Goal: Use online tool/utility: Use online tool/utility

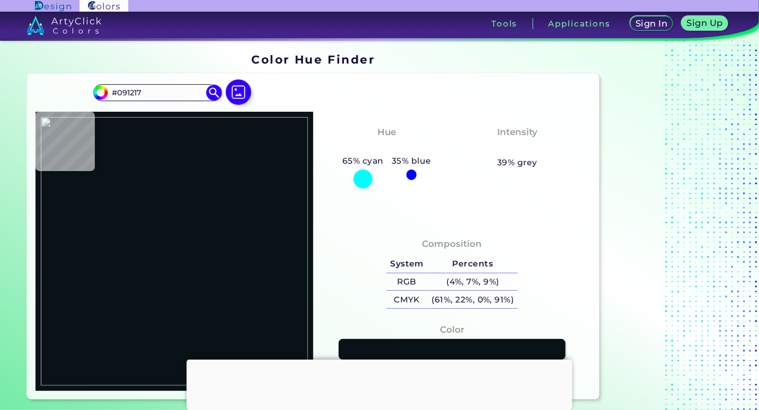
type input "#235f65"
type input "#235F65"
type input "#025d83"
type input "#025D83"
type input "#055b80"
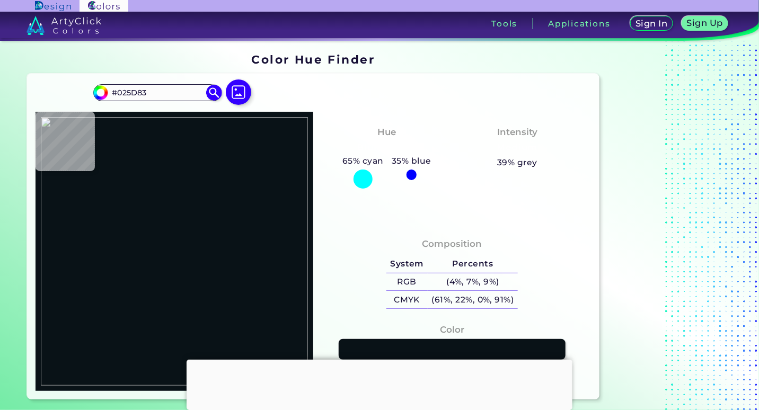
type input "#055B80"
type input "#004863"
type input "#00465d"
type input "#00465D"
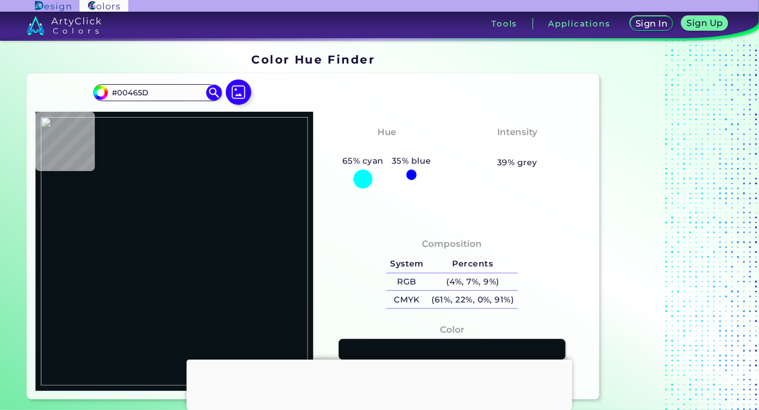
type input "#004760"
type input "#024b5c"
type input "#024B5C"
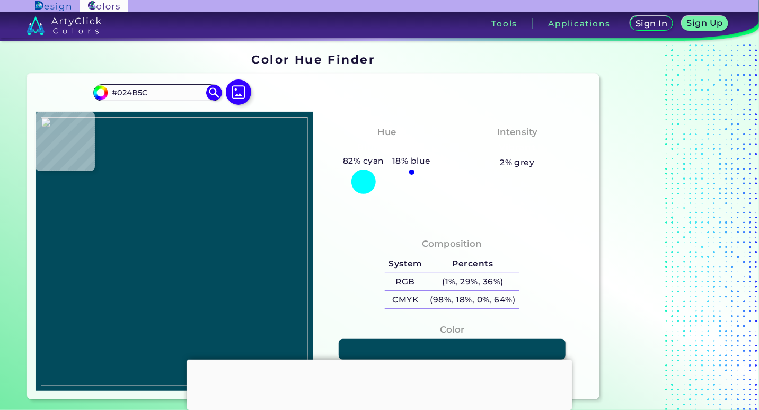
type input "#004666"
type input "#061f28"
type input "#061F28"
type input "#00446c"
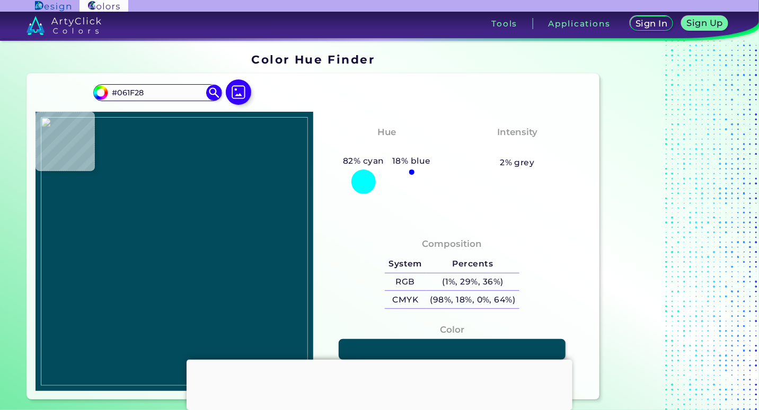
type input "#00446C"
type input "#004965"
type input "#0b607b"
type input "#0B607B"
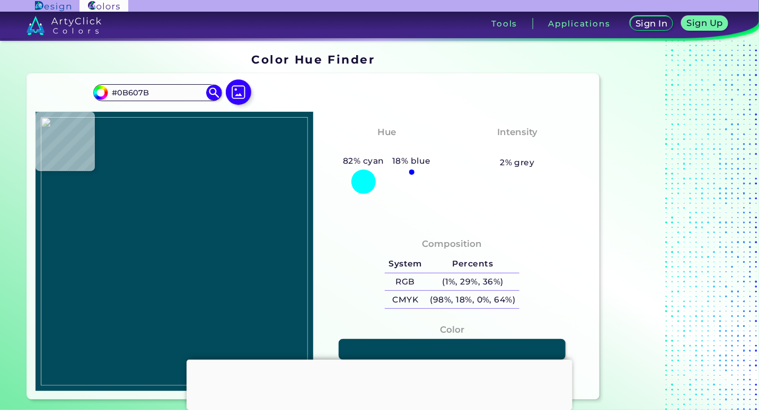
type input "#0c678e"
type input "#0C678E"
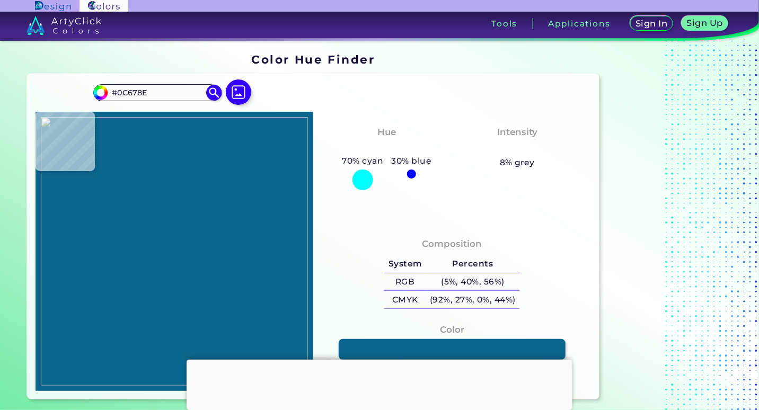
type input "#006382"
type input "#016085"
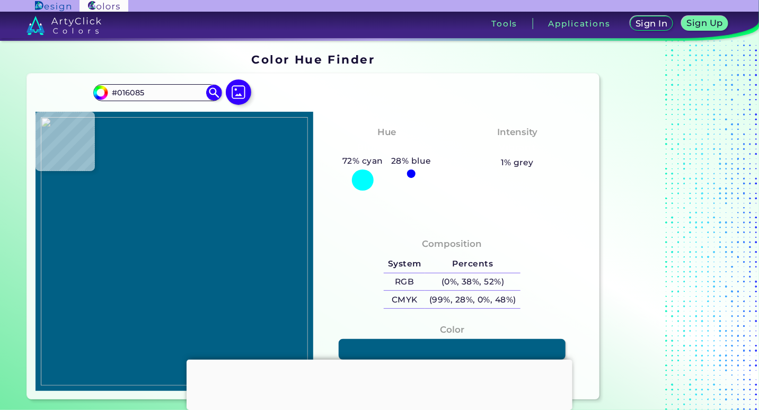
type input "#035f88"
type input "#035F88"
type input "#005f88"
type input "#005F88"
type input "#005b7f"
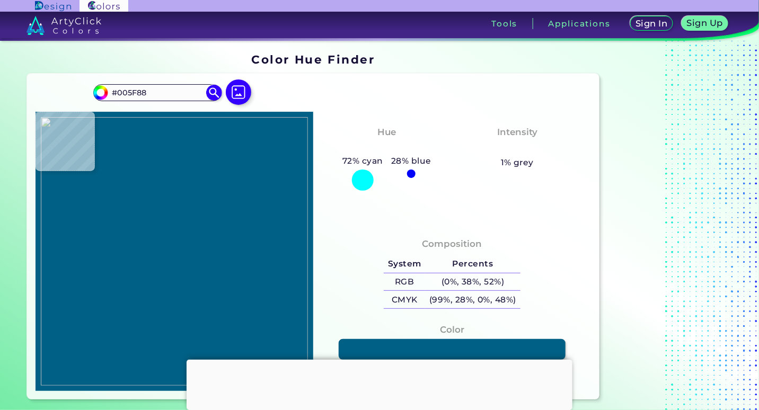
type input "#005B7F"
type input "#8fe1f7"
type input "#8FE1F7"
type input "#74bee0"
type input "#74BEE0"
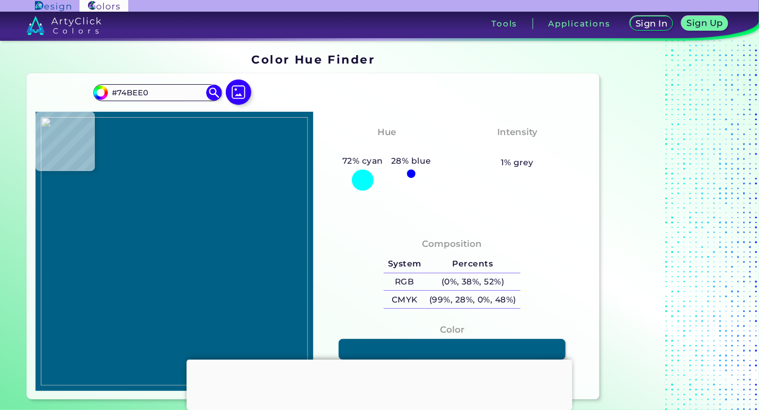
type input "#418bb0"
type input "#418BB0"
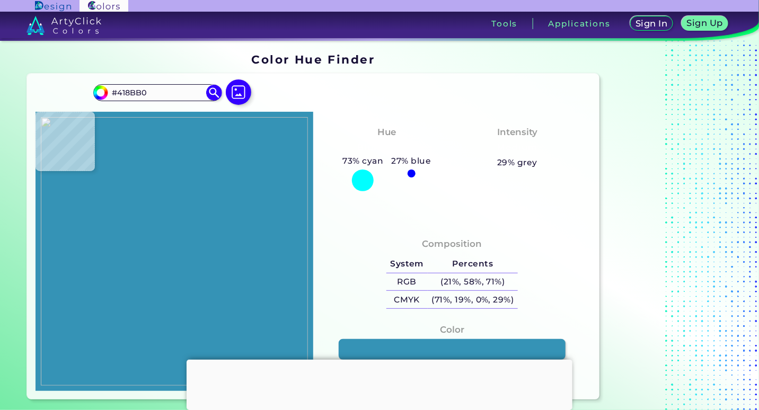
type input "#3593b6"
type input "#3593B6"
type input "#02618d"
type input "#02618D"
type input "#00628c"
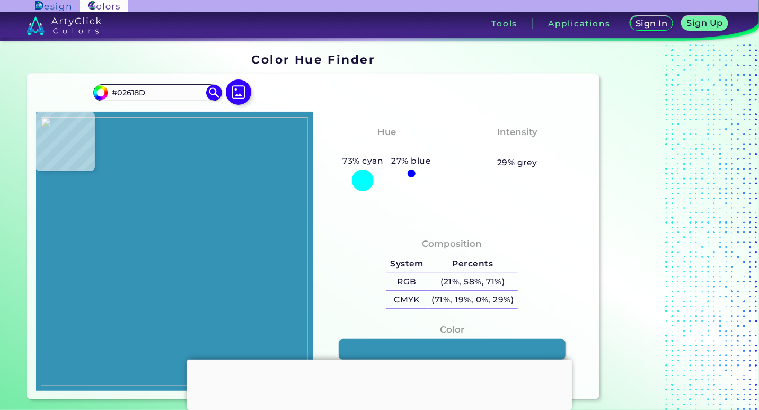
type input "#00628C"
type input "#003144"
type input "#003345"
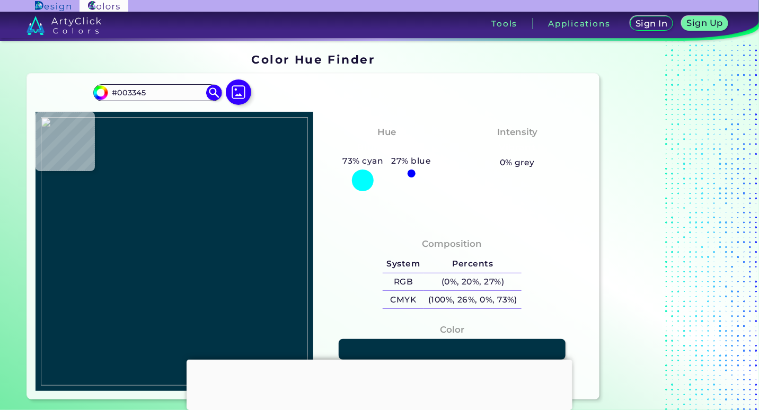
type input "#003247"
type input "#02679d"
type input "#02679D"
type input "#00679b"
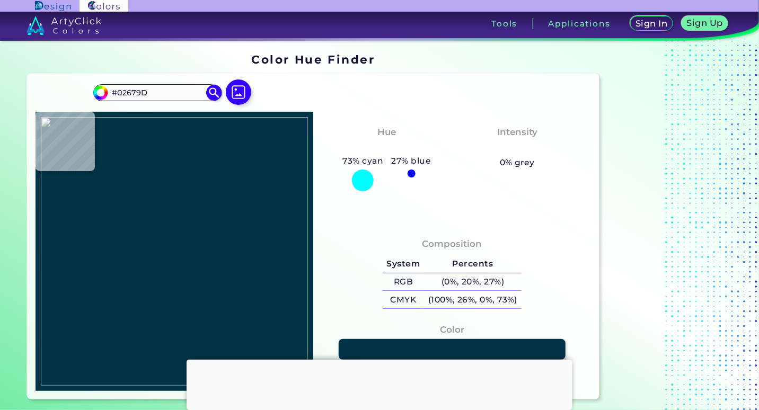
type input "#00679B"
type input "#003243"
type input "#0a2b45"
type input "#0A2B45"
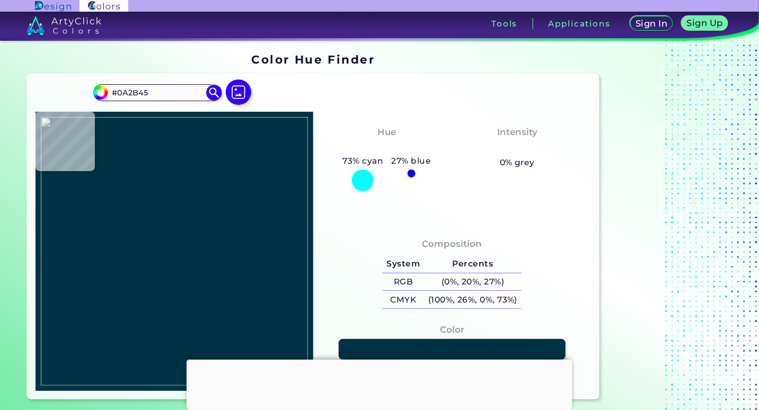
type input "#0d5f76"
type input "#0D5F76"
type input "#014966"
type input "#004362"
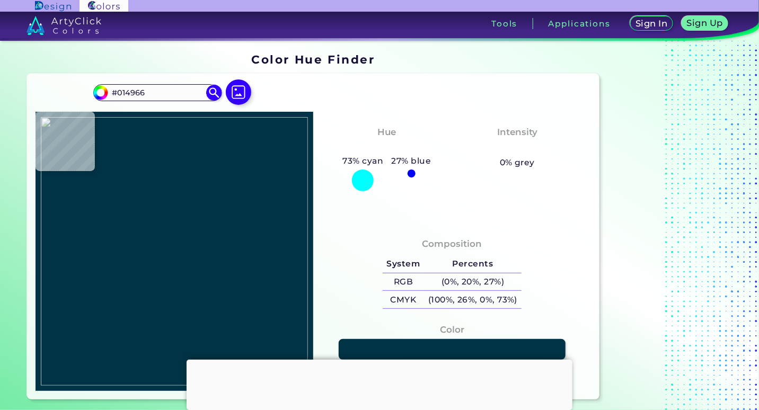
type input "#004362"
type input "#014764"
type input "#003554"
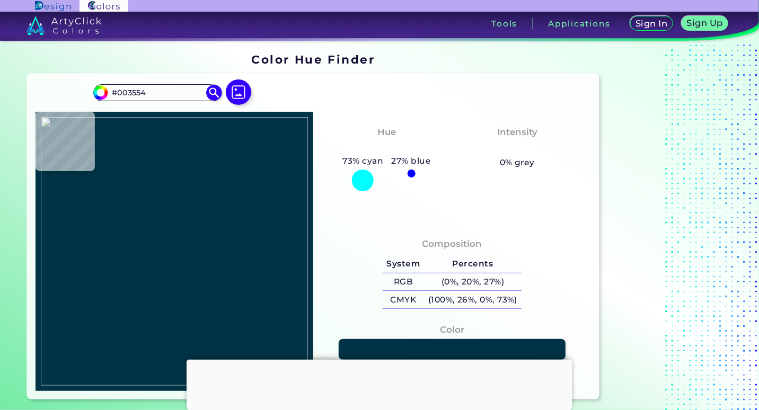
type input "#00354c"
type input "#00354C"
type input "#002a3d"
type input "#002A3D"
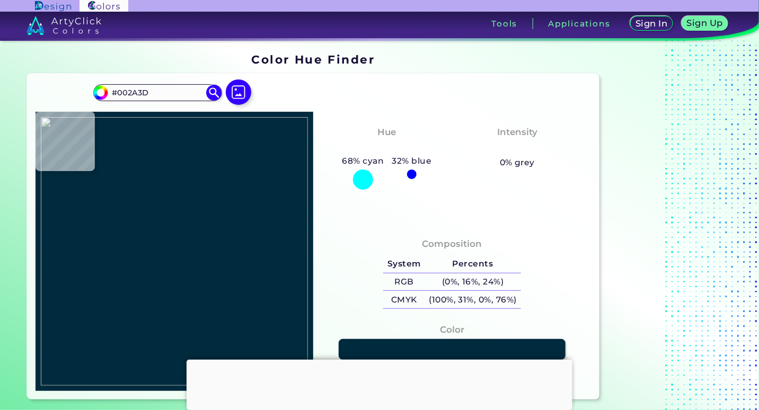
type input "#0d6898"
type input "#0D6898"
type input "#0d6899"
type input "#0D6899"
type input "#046994"
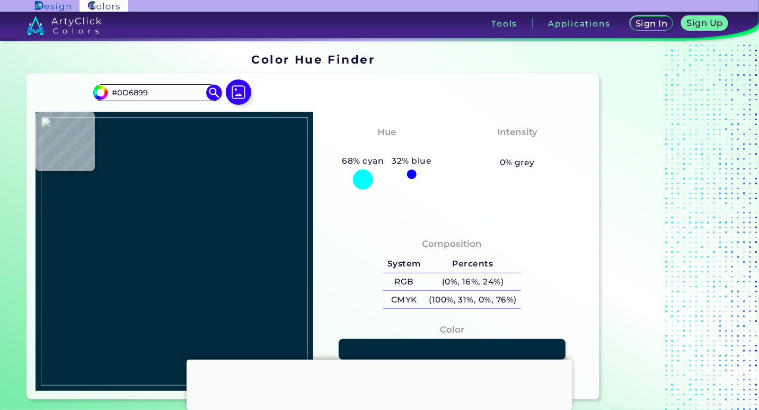
type input "#046994"
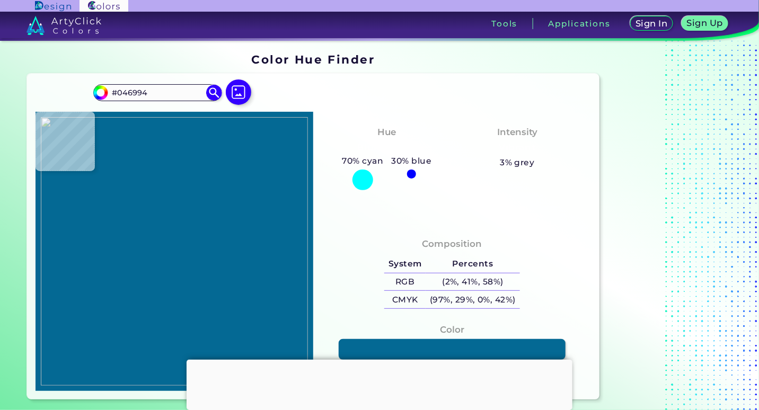
type input "#003f58"
type input "#003F58"
type input "#003e58"
type input "#003E58"
type input "#00394a"
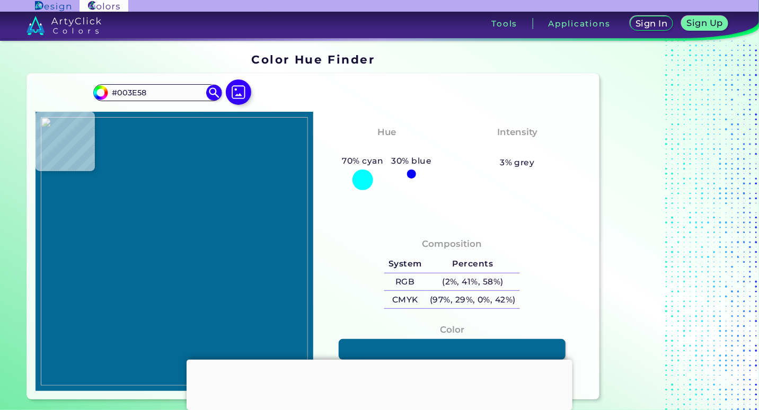
type input "#00394A"
type input "#025c83"
type input "#025C83"
type input "#005e7f"
type input "#005E7F"
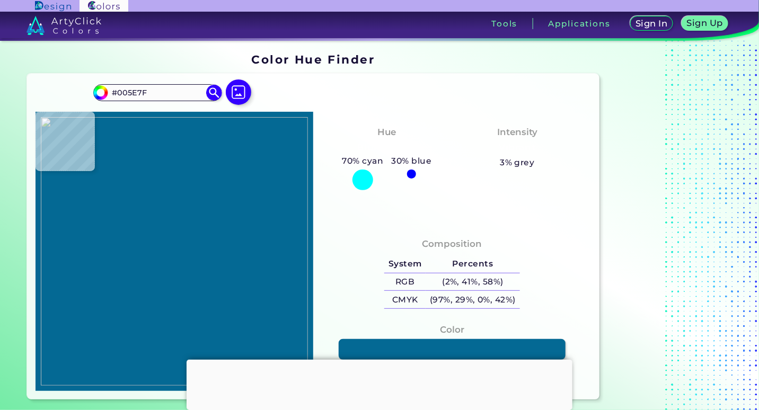
type input "#072030"
type input "#032435"
type input "#027fb1"
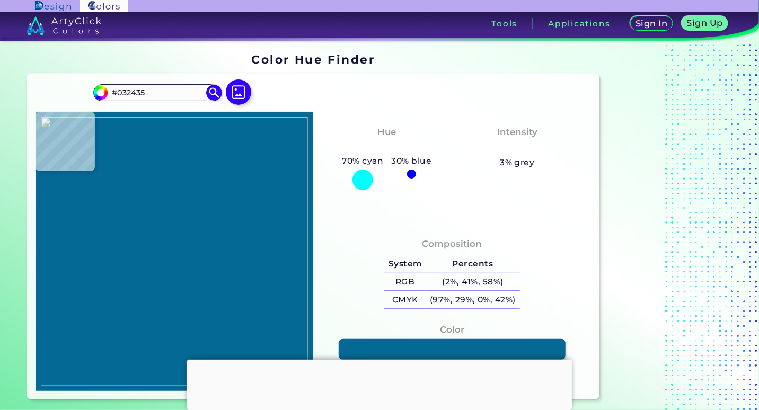
type input "#027FB1"
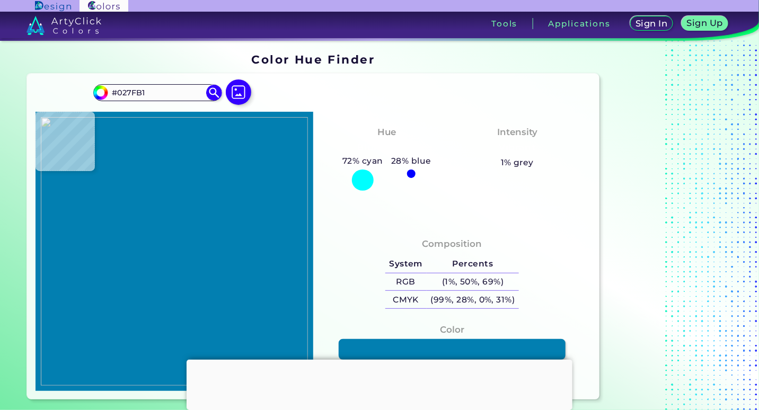
type input "#047fae"
type input "#047FAE"
type input "#0b72a2"
type input "#0B72A2"
type input "#023d59"
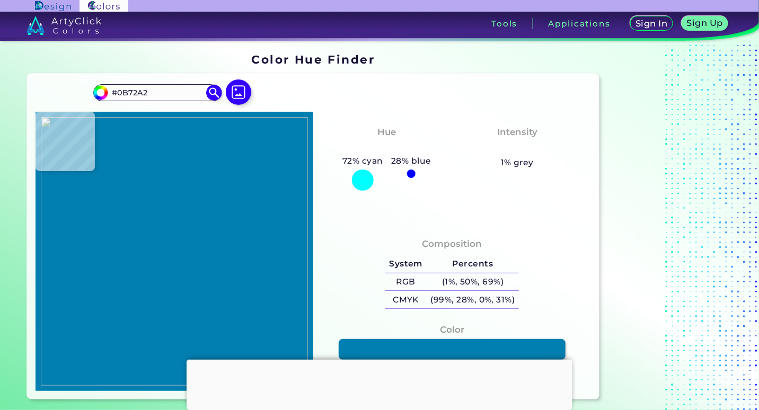
type input "#023D59"
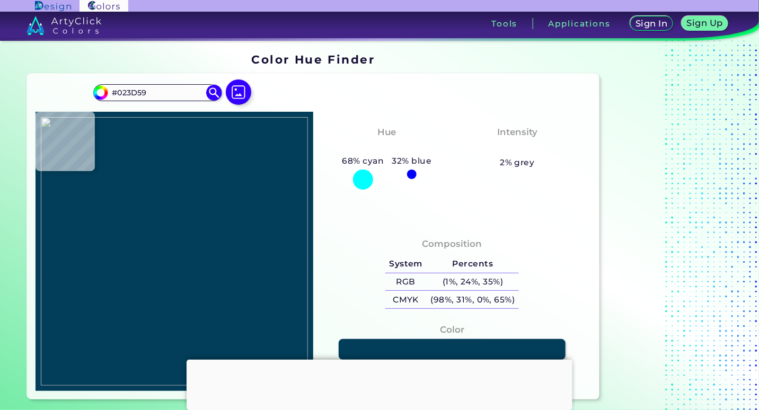
type input "#013d59"
type input "#013D59"
type input "#004d63"
type input "#004D63"
type input "#00648a"
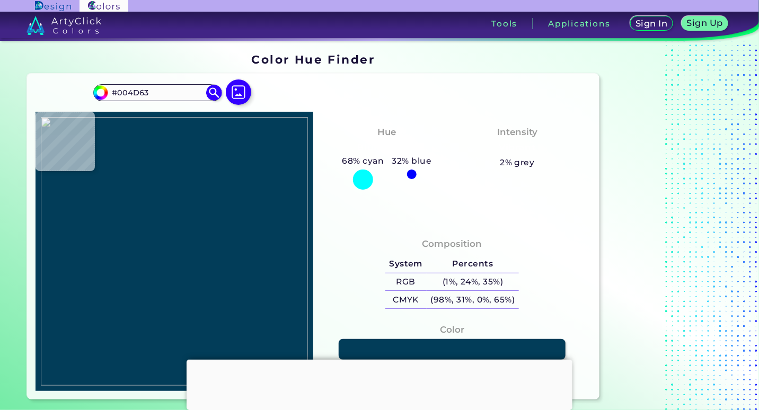
type input "#00648A"
type input "#006388"
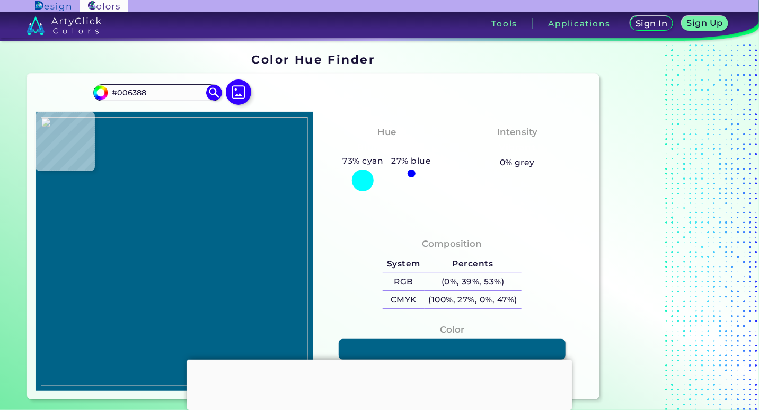
type input "#006282"
type input "#005e85"
type input "#005E85"
type input "#005d84"
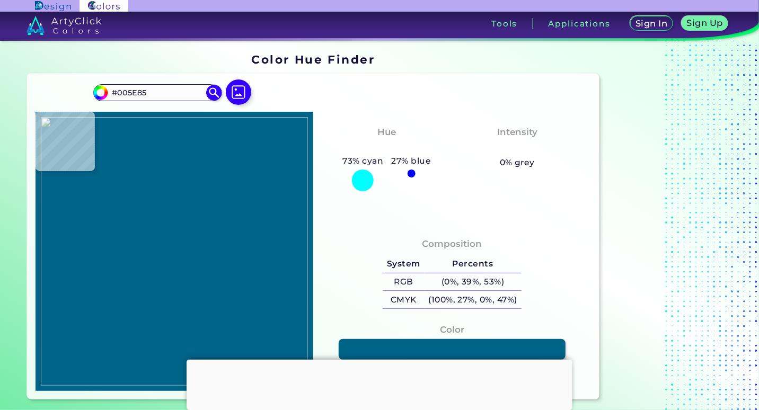
type input "#005D84"
type input "#8e3043"
type input "#8E3043"
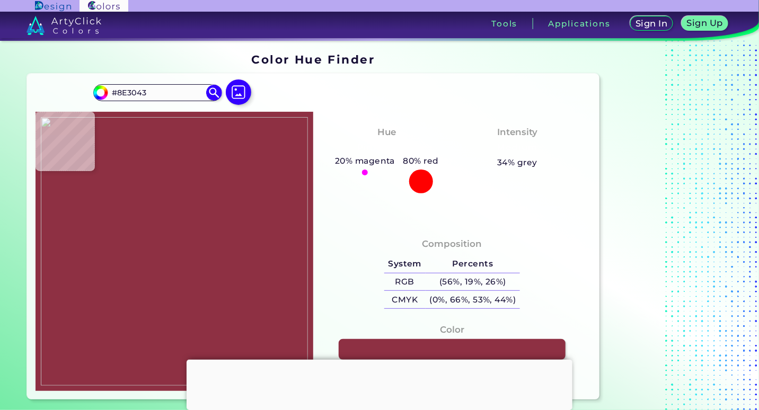
type input "#005c80"
type input "#005C80"
type input "#006390"
type input "#004d61"
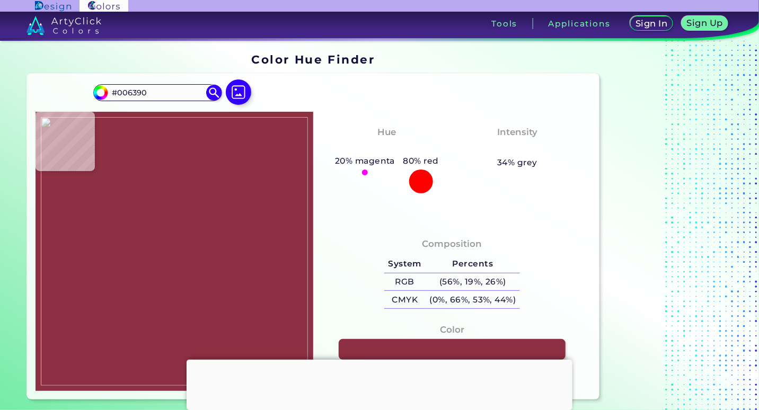
type input "#004D61"
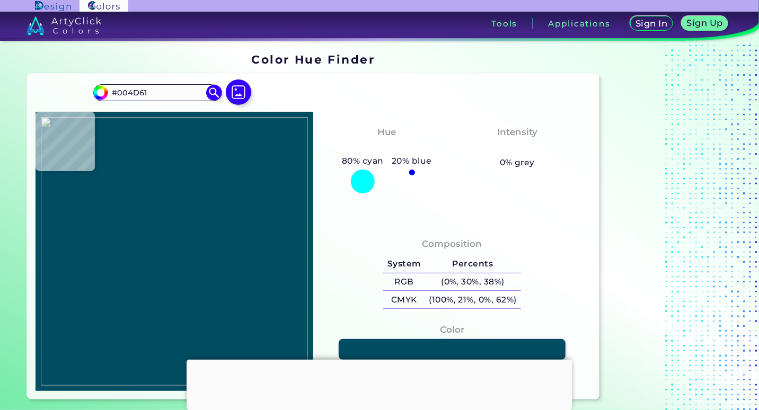
type input "#00597d"
type input "#00597D"
type input "#005a79"
type input "#005A79"
type input "#377288"
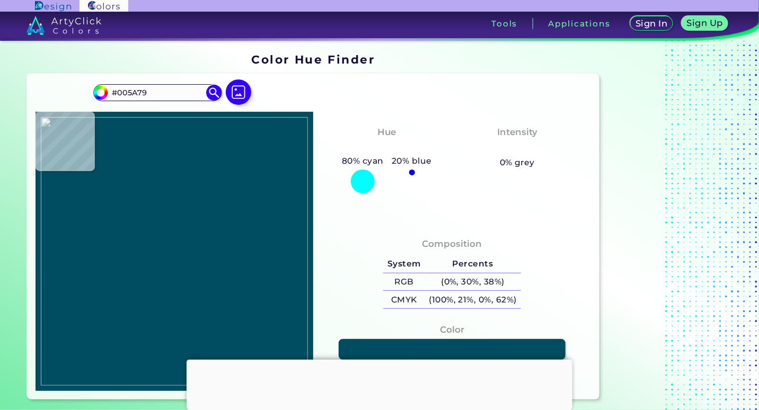
type input "#377288"
type input "#00687d"
type input "#00687D"
type input "#00222f"
type input "#00222F"
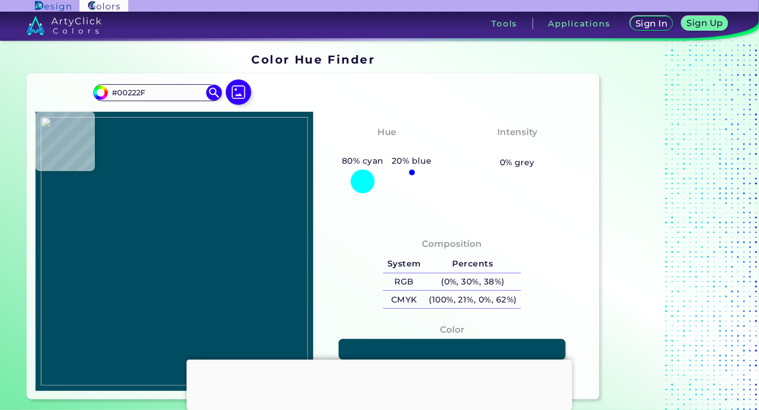
type input "#125b7b"
type input "#125B7B"
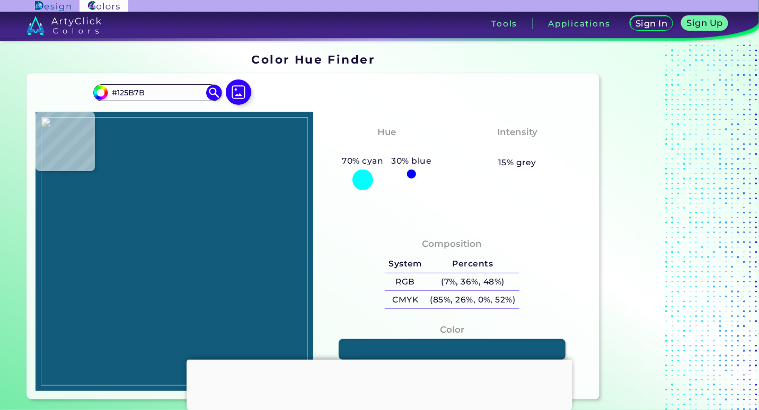
type input "#00587d"
type input "#00587D"
type input "#005273"
type input "#047fb5"
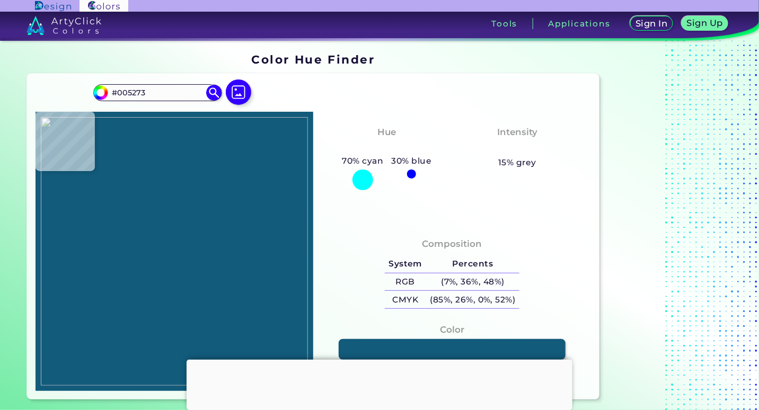
type input "#047FB5"
type input "#0373a9"
type input "#0373A9"
type input "#016a92"
type input "#016A92"
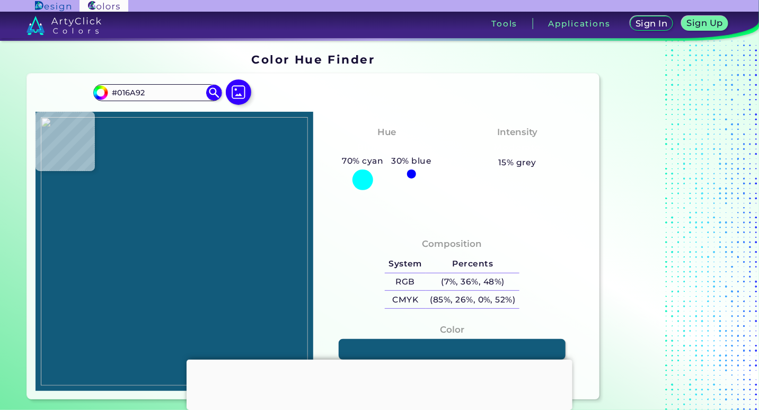
type input "#0e6e93"
type input "#0E6E93"
type input "#005c7c"
type input "#005C7C"
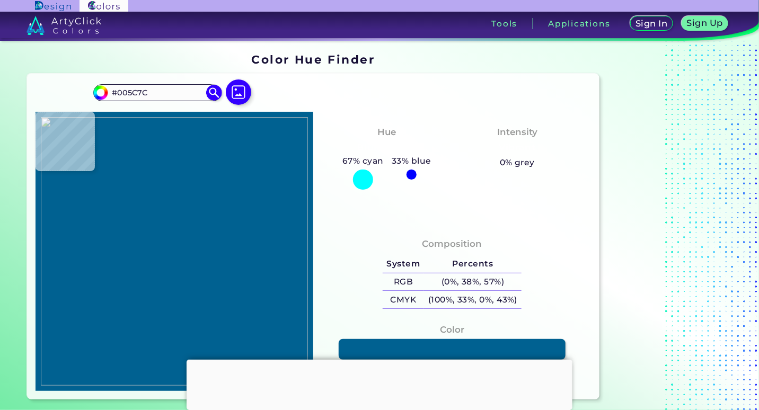
type input "#006191"
type input "#006193"
type input "#903243"
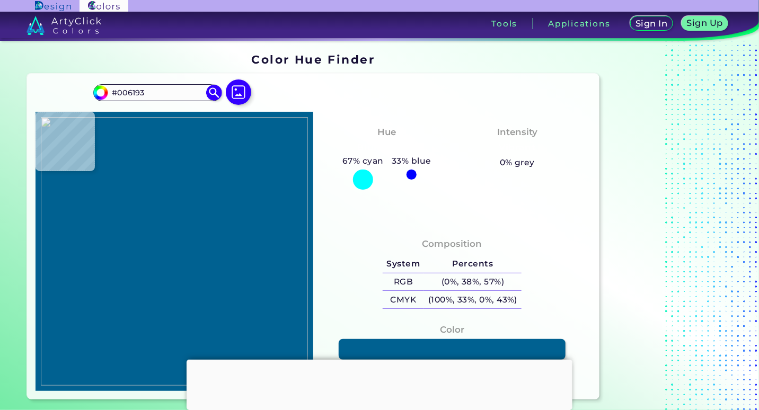
type input "#903243"
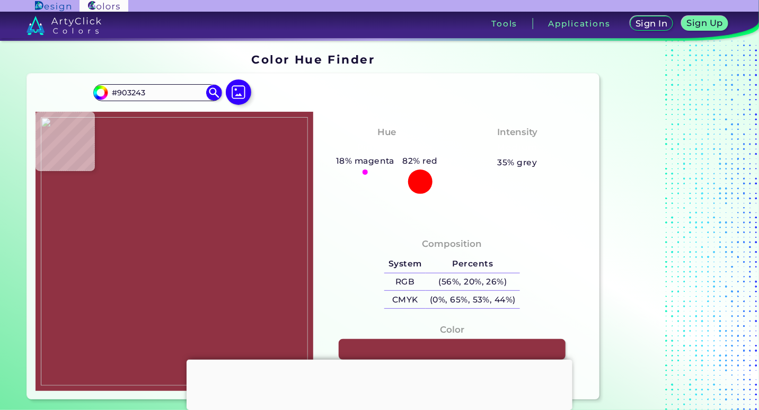
type input "#ff0100"
type input "#FF0100"
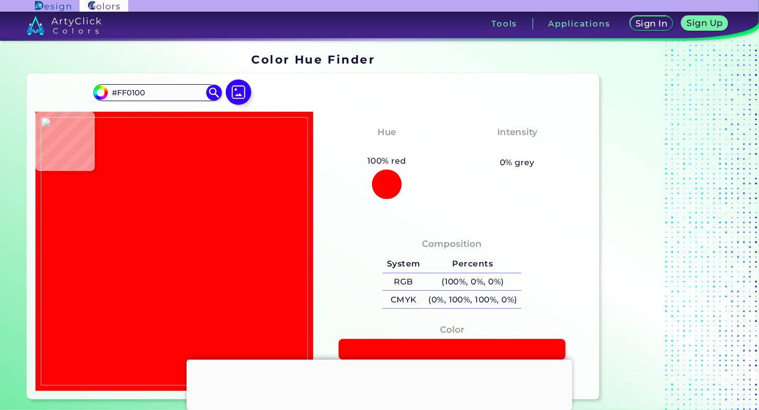
click at [260, 201] on img at bounding box center [174, 251] width 267 height 269
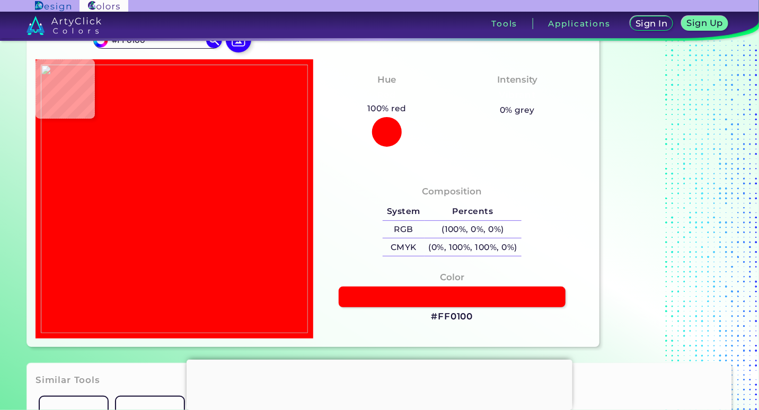
click at [380, 360] on div at bounding box center [380, 360] width 386 height 0
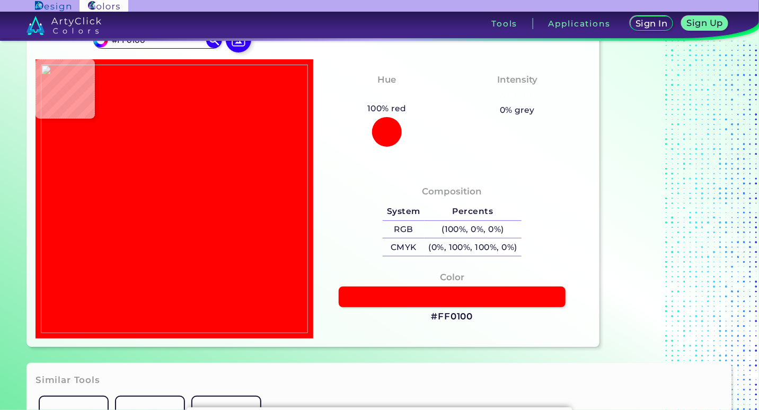
click at [397, 323] on div "Color #FF0100" at bounding box center [452, 298] width 261 height 64
click at [296, 196] on img at bounding box center [174, 199] width 267 height 269
type input "#56212d"
type input "#56212D"
type input "#22604d"
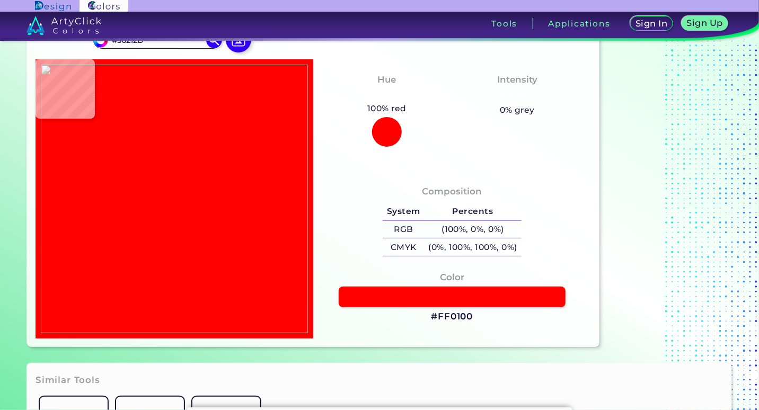
type input "#22604D"
type input "#041515"
type input "#10191e"
type input "#10191E"
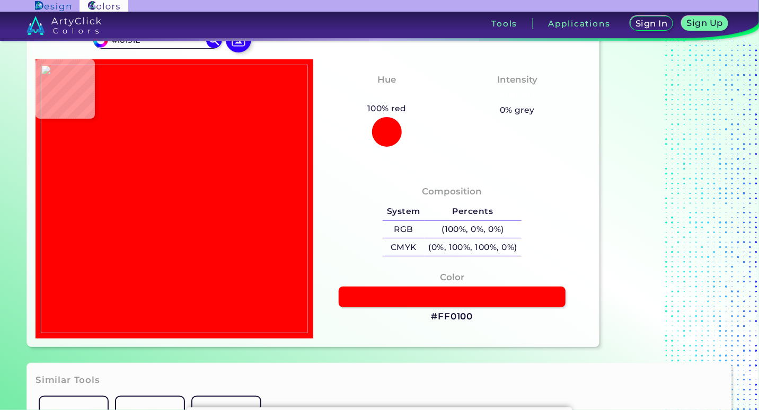
type input "#09191d"
type input "#09191D"
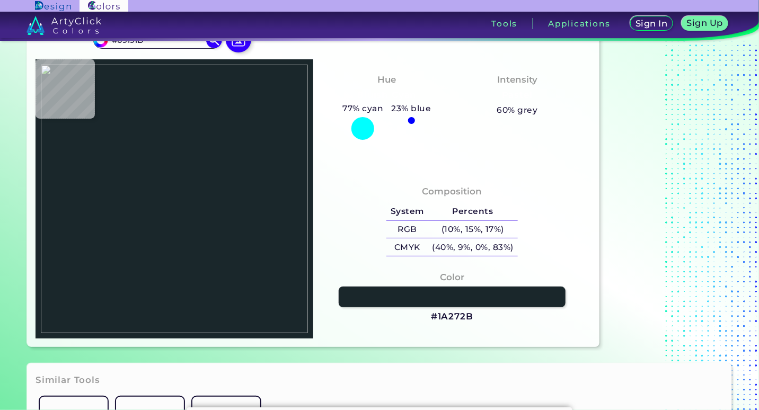
type input "#1a272b"
type input "#1A272B"
type input "#1a262d"
type input "#1A262D"
type input "#0d191e"
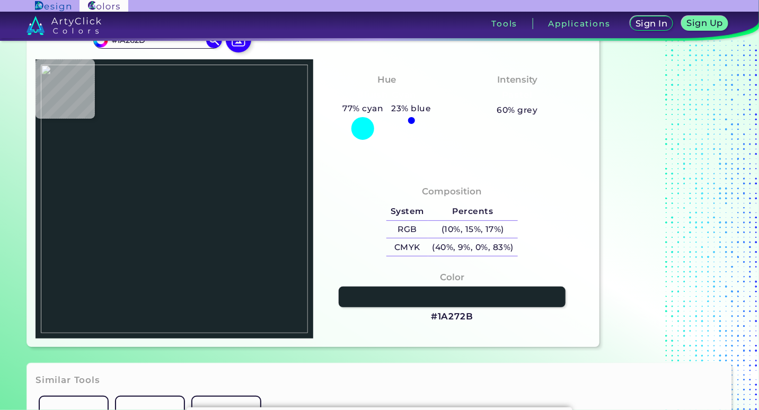
type input "#0D191E"
type input "#17242b"
type input "#17242B"
type input "#0f1c22"
type input "#0F1C22"
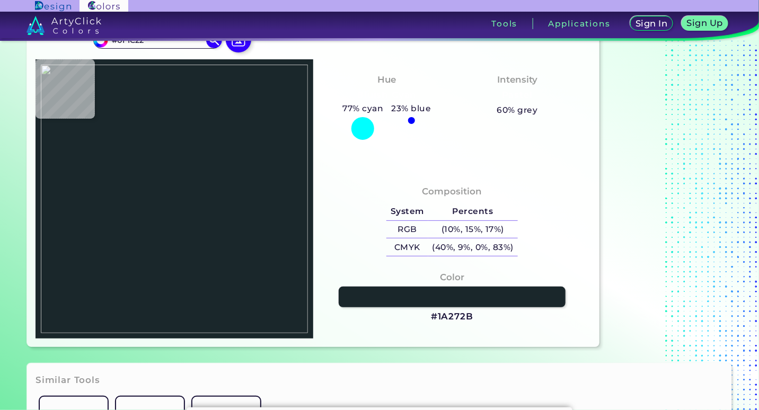
type input "#1a2a2f"
type input "#1A2A2F"
type input "#022b3a"
type input "#022B3A"
type input "#012636"
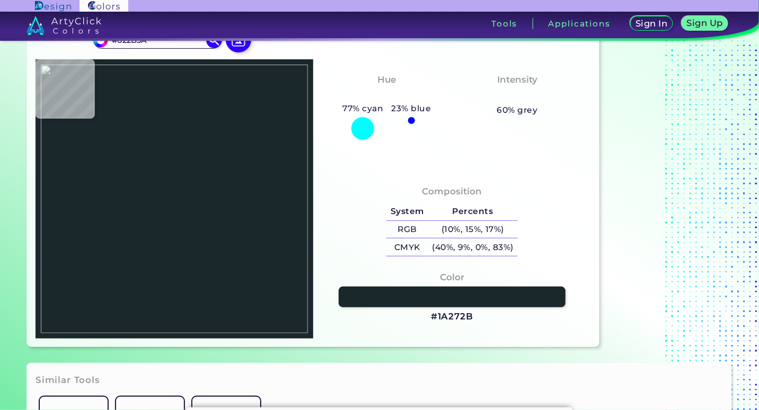
type input "#012636"
type input "#013b49"
type input "#013B49"
type input "#003446"
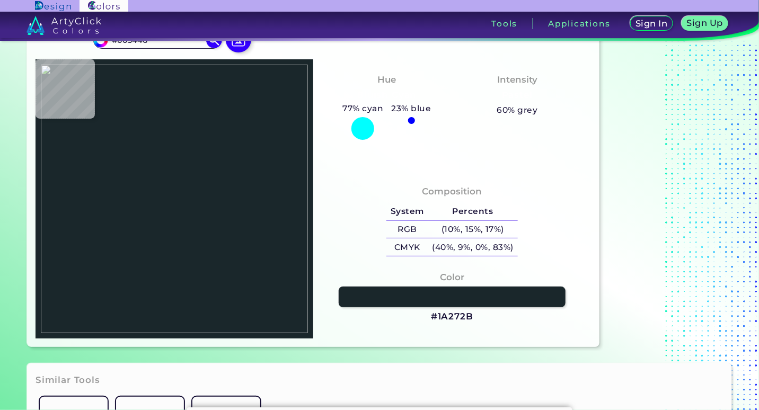
type input "#003343"
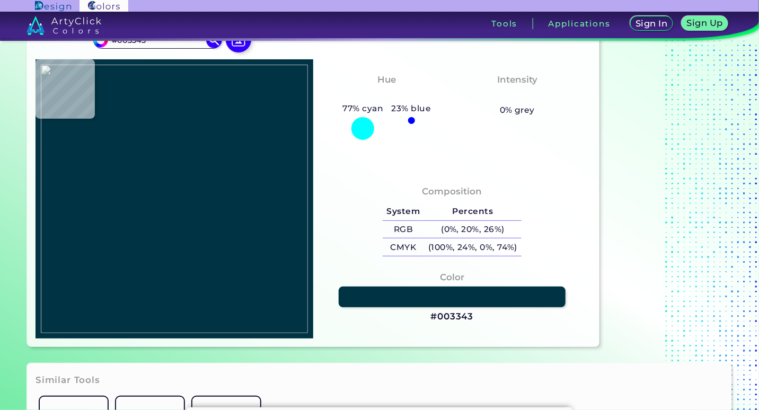
type input "#023849"
type input "#003749"
type input "#004256"
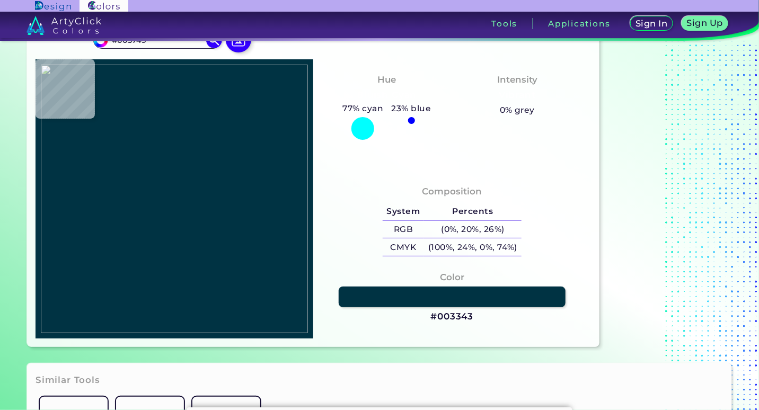
type input "#004256"
type input "#02739f"
type input "#02739F"
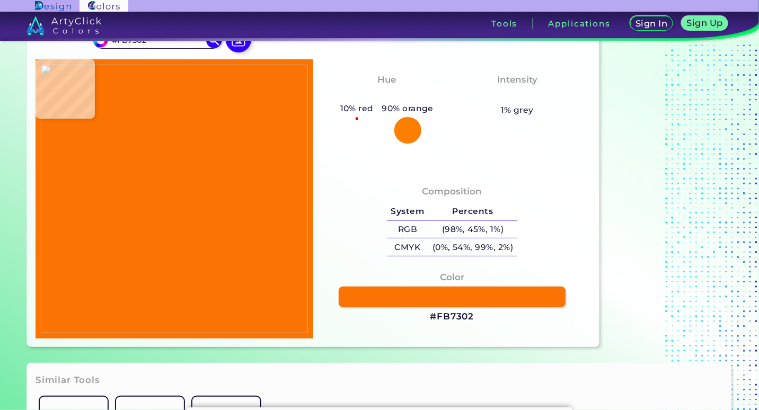
click at [292, 156] on img at bounding box center [174, 199] width 267 height 269
click at [348, 178] on div "Composition System Percents RGB (98%, 45%, 1%) CMYK (0%, 54%, 99%, 2%) Color" at bounding box center [452, 255] width 278 height 168
click at [288, 175] on img at bounding box center [174, 199] width 267 height 269
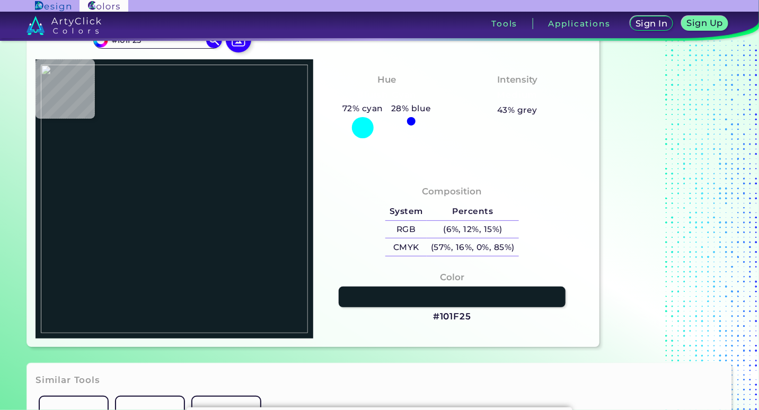
click at [348, 168] on div "Hue Bluish Cyan 72% cyan 28% blue Intensity Medium 43% grey" at bounding box center [452, 115] width 278 height 112
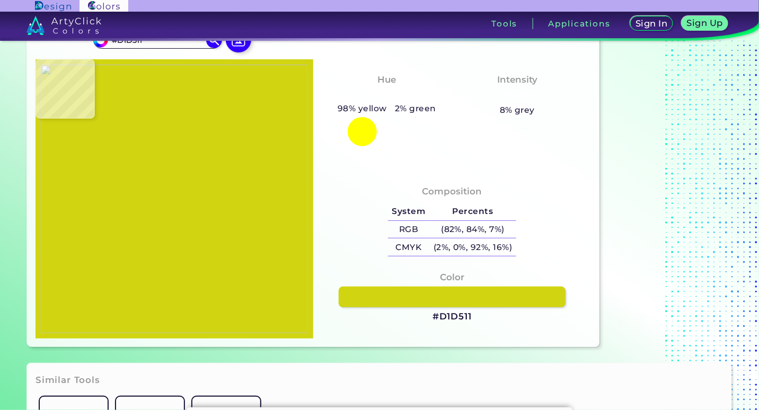
click at [266, 175] on img at bounding box center [174, 199] width 267 height 269
click at [226, 175] on img at bounding box center [174, 199] width 267 height 269
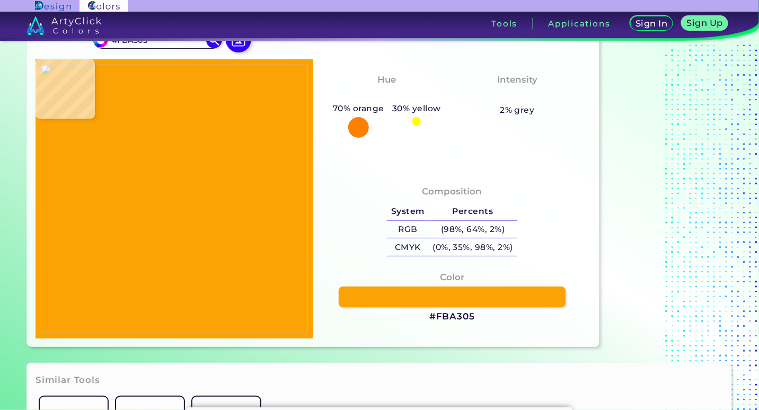
click at [174, 174] on img at bounding box center [174, 199] width 267 height 269
click at [252, 166] on img at bounding box center [174, 199] width 267 height 269
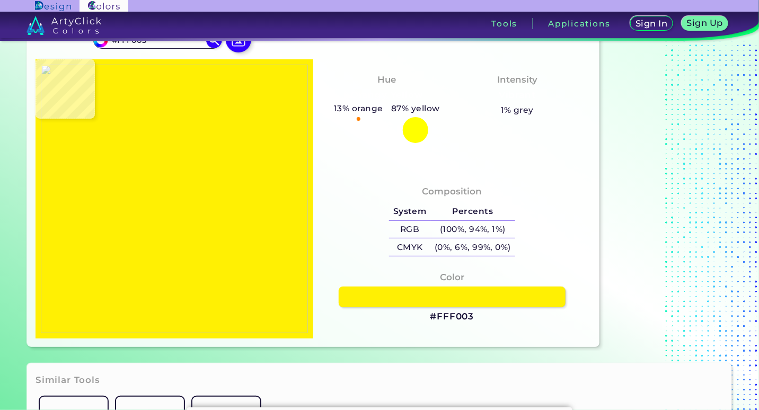
click at [120, 174] on img at bounding box center [174, 199] width 267 height 269
click at [306, 162] on img at bounding box center [174, 199] width 267 height 269
click at [330, 174] on div "Composition System Percents RGB (100%, 94%, 1%) CMYK (0%, 6%, 99%, 0%) Color" at bounding box center [452, 255] width 278 height 168
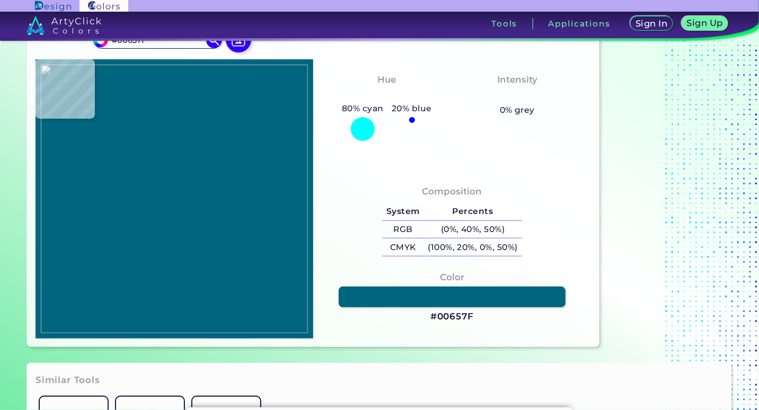
click at [283, 172] on img at bounding box center [174, 199] width 267 height 269
click at [147, 234] on img at bounding box center [174, 199] width 267 height 269
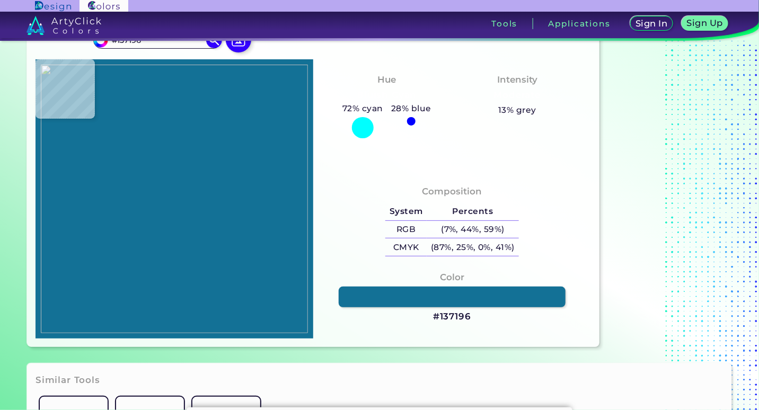
click at [283, 168] on img at bounding box center [174, 199] width 267 height 269
